Goal: Obtain resource: Obtain resource

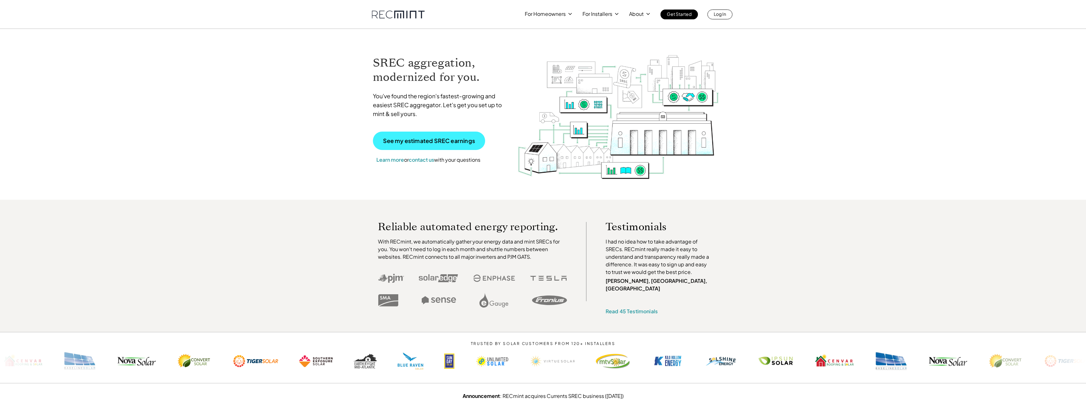
click at [409, 139] on p "See my estimated SREC earnings" at bounding box center [429, 141] width 92 height 6
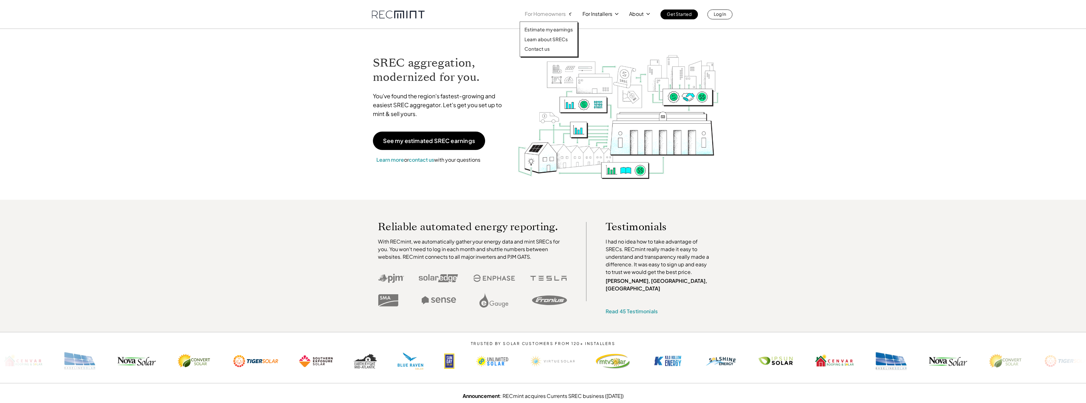
click at [551, 14] on p "For Homeowners" at bounding box center [545, 14] width 41 height 9
click at [551, 29] on p "Estimate my earnings" at bounding box center [548, 29] width 48 height 6
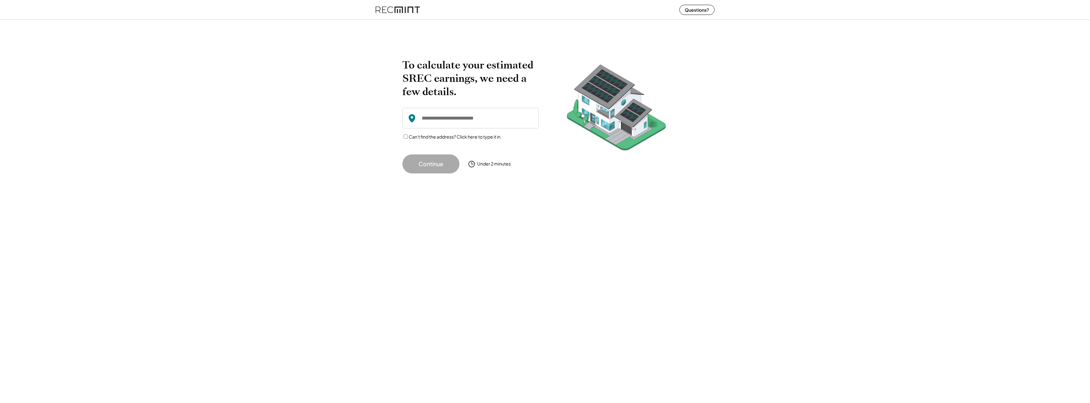
click at [455, 119] on input "input" at bounding box center [471, 118] width 136 height 21
click at [448, 137] on div "800 Covewind Bnd Leander, TX 78641" at bounding box center [479, 140] width 106 height 9
type input "**********"
click at [422, 164] on button "Continue" at bounding box center [431, 163] width 57 height 19
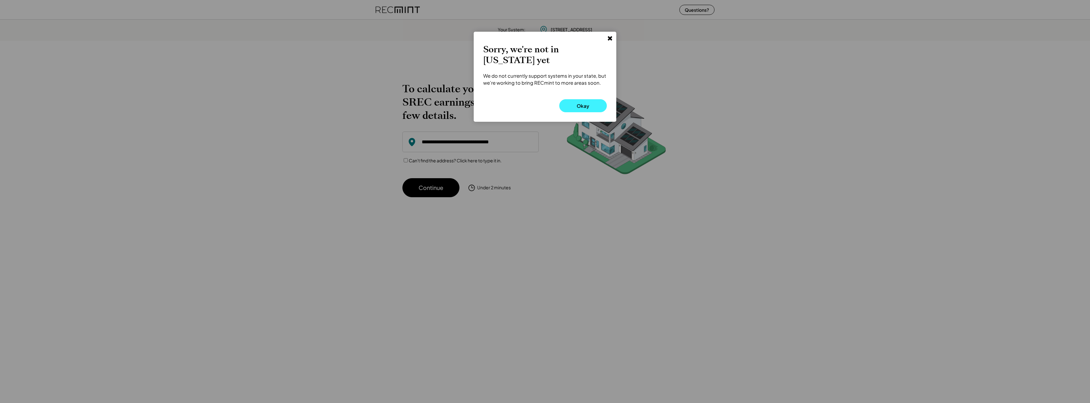
click at [575, 99] on button "Okay" at bounding box center [583, 105] width 48 height 13
